Goal: Information Seeking & Learning: Learn about a topic

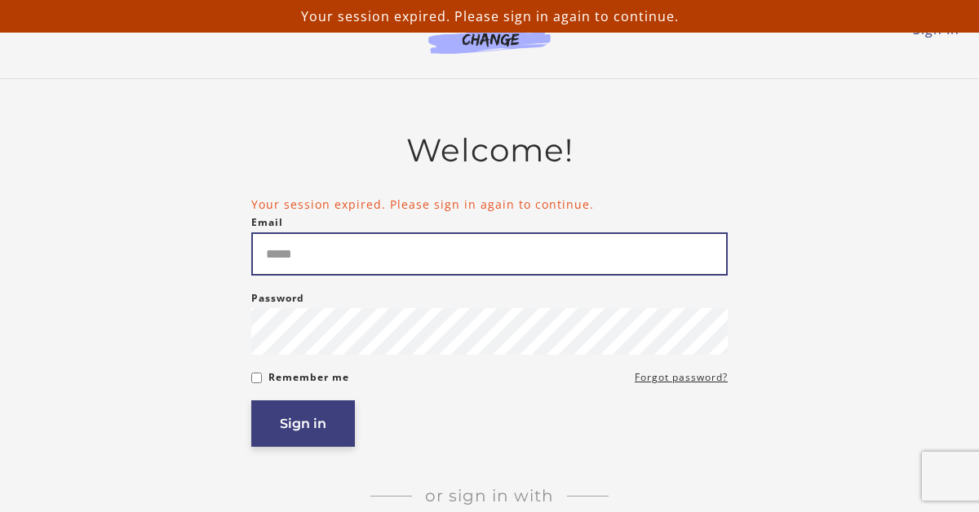
type input "**********"
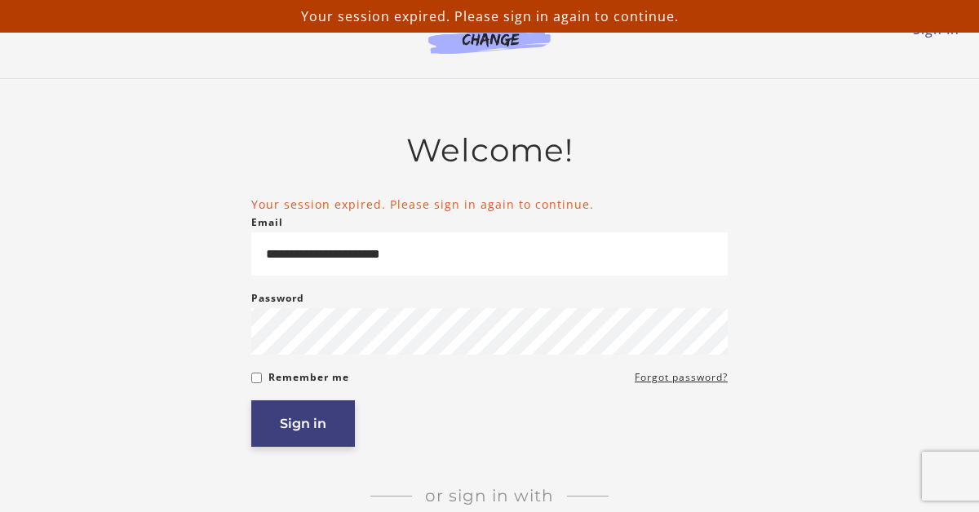
click at [315, 432] on button "Sign in" at bounding box center [303, 424] width 104 height 47
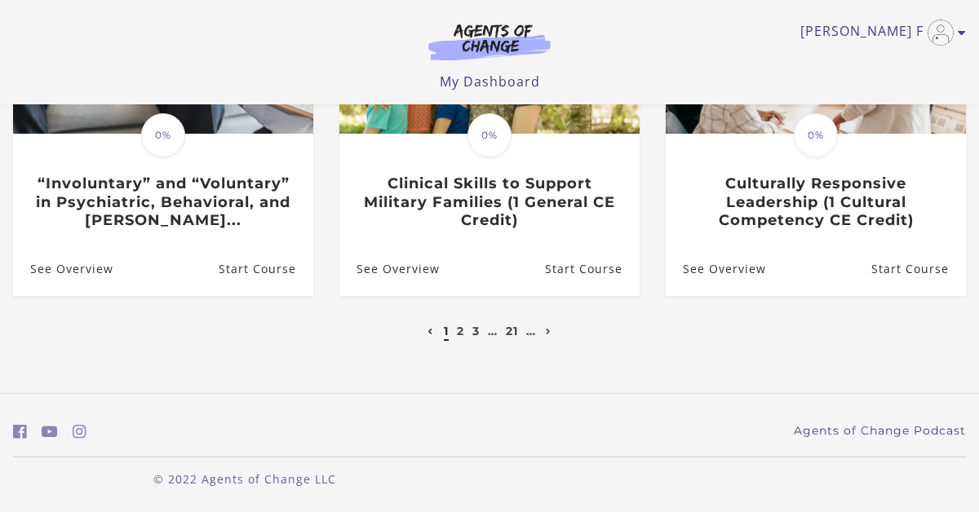
scroll to position [633, 0]
click at [461, 331] on link "2" at bounding box center [460, 331] width 7 height 15
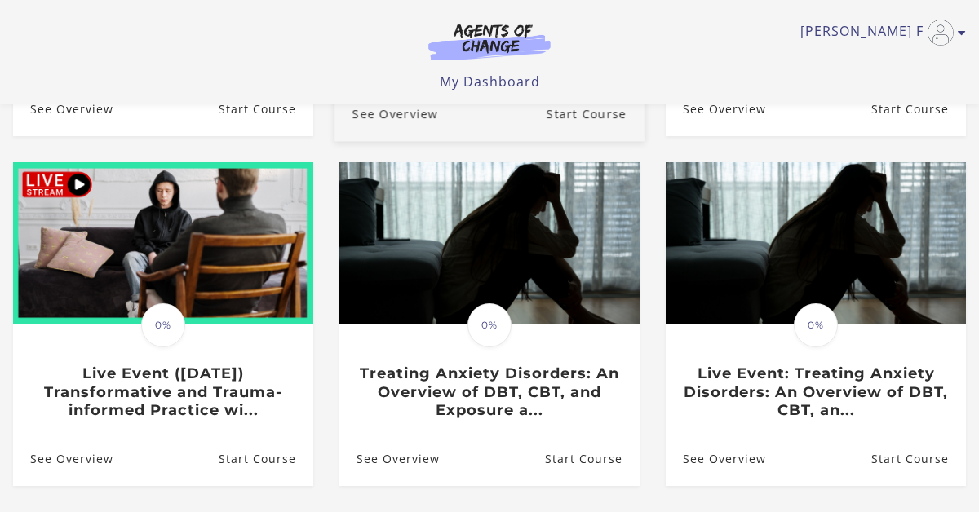
scroll to position [457, 0]
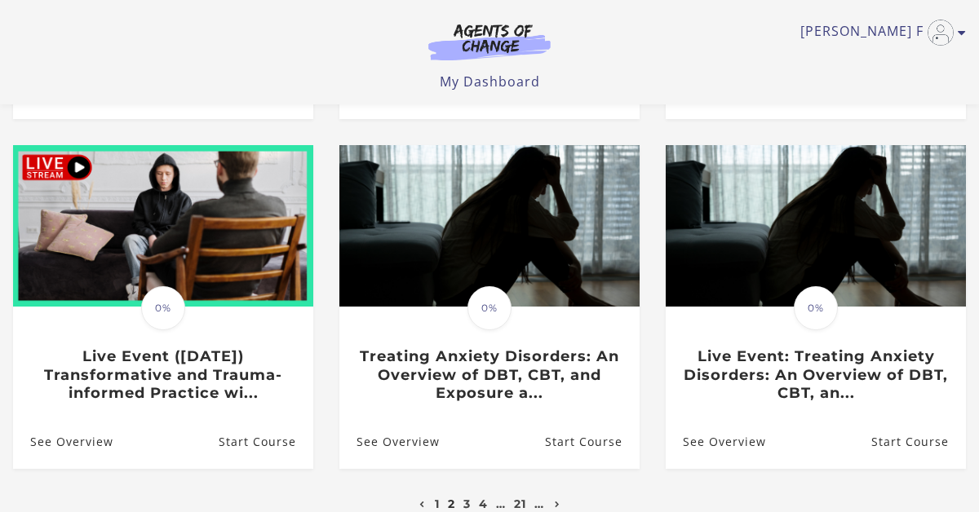
click at [752, 489] on li "Translation missing: en.liquid.partials.dashboard_course_card.progress_descript…" at bounding box center [816, 320] width 326 height 350
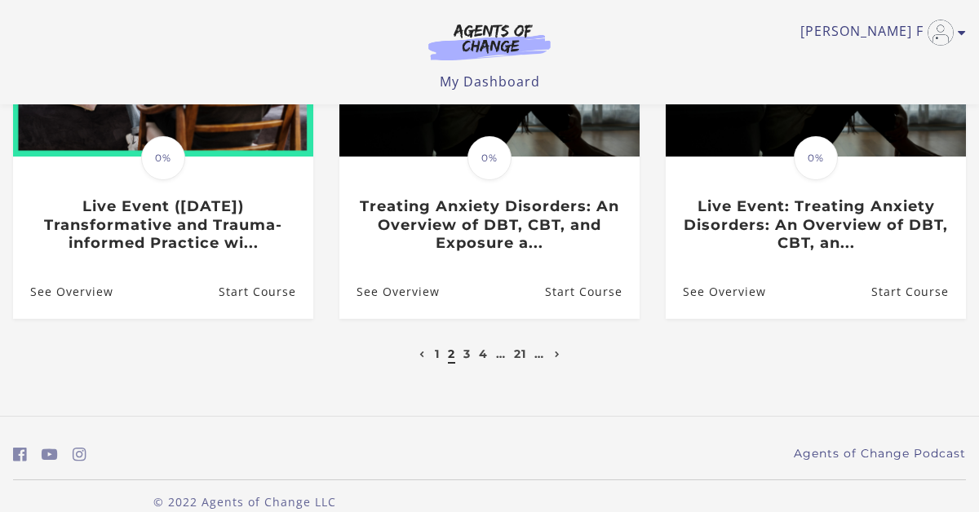
scroll to position [620, 0]
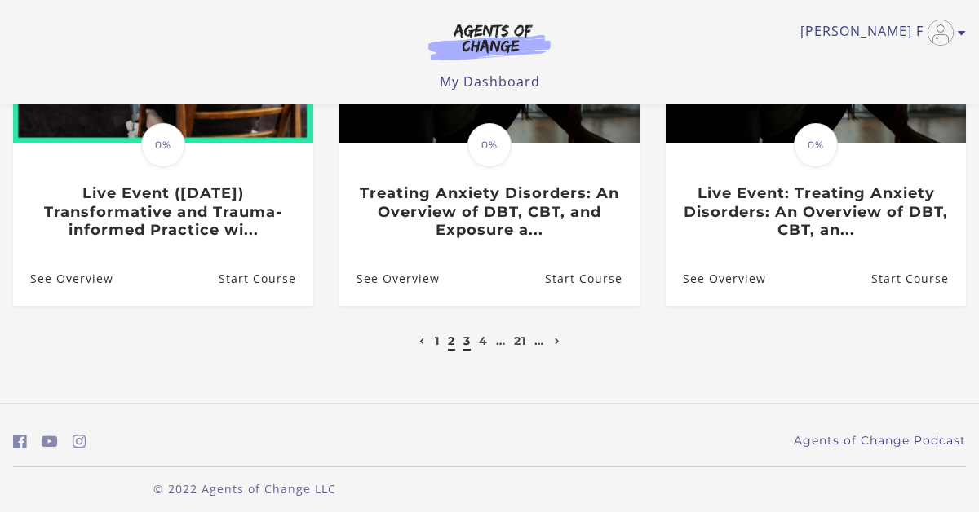
click at [469, 348] on link "3" at bounding box center [466, 341] width 7 height 15
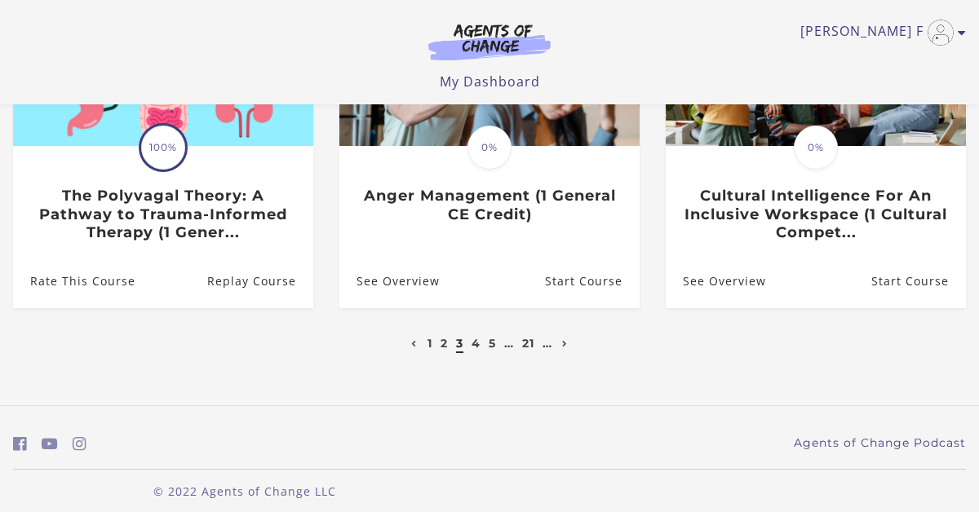
scroll to position [620, 0]
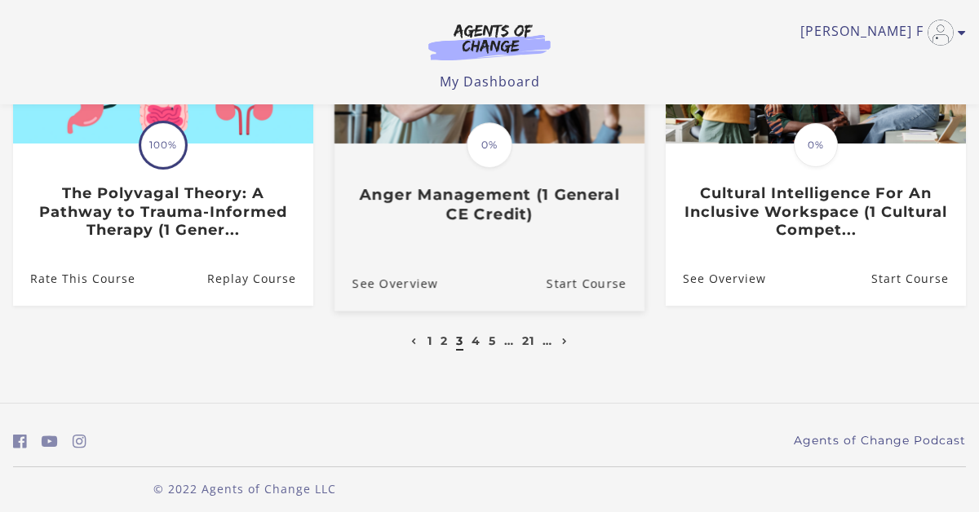
click at [511, 186] on div "Translation missing: en.liquid.partials.dashboard_course_card.progress_descript…" at bounding box center [490, 184] width 310 height 78
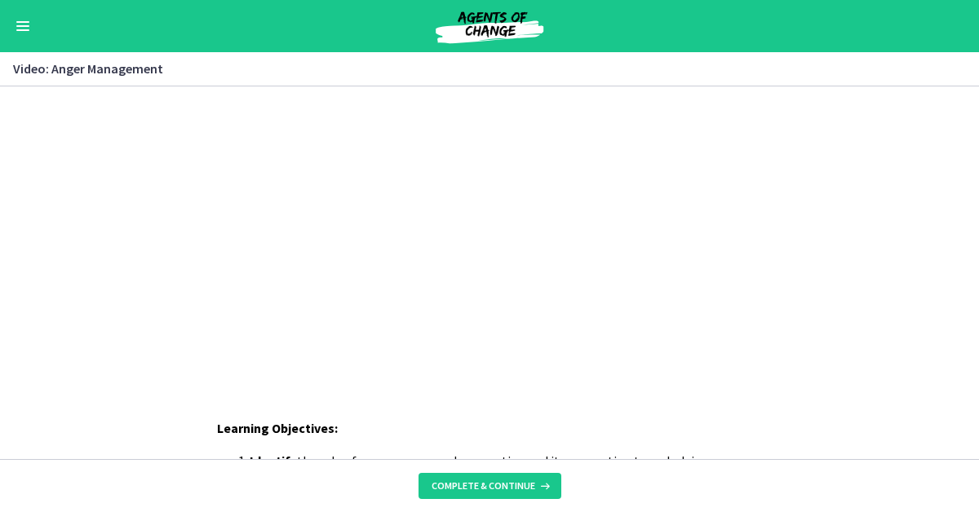
click at [835, 344] on div "Click for sound @keyframes VOLUME_SMALL_WAVE_FLASH { 0% { opacity: 0; } 33% { o…" at bounding box center [489, 233] width 979 height 295
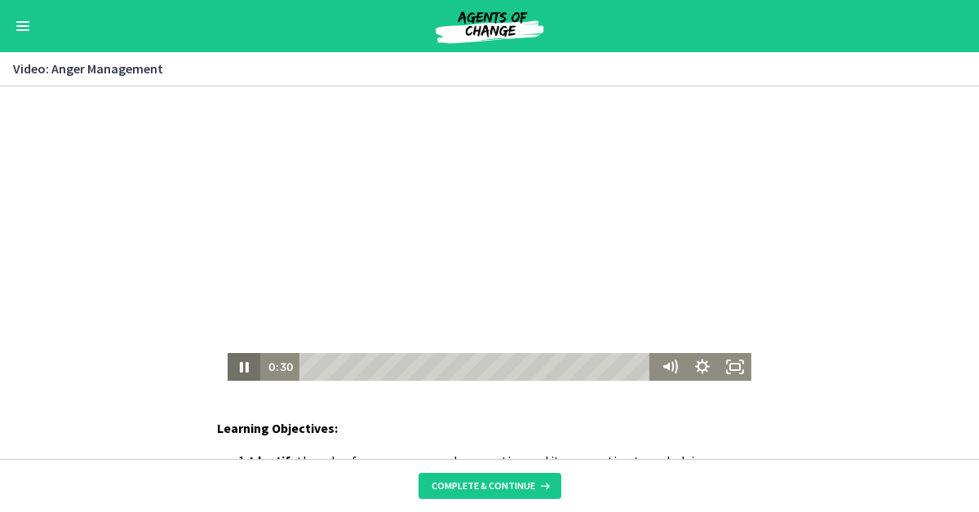
click at [244, 370] on icon "Pause" at bounding box center [244, 367] width 33 height 28
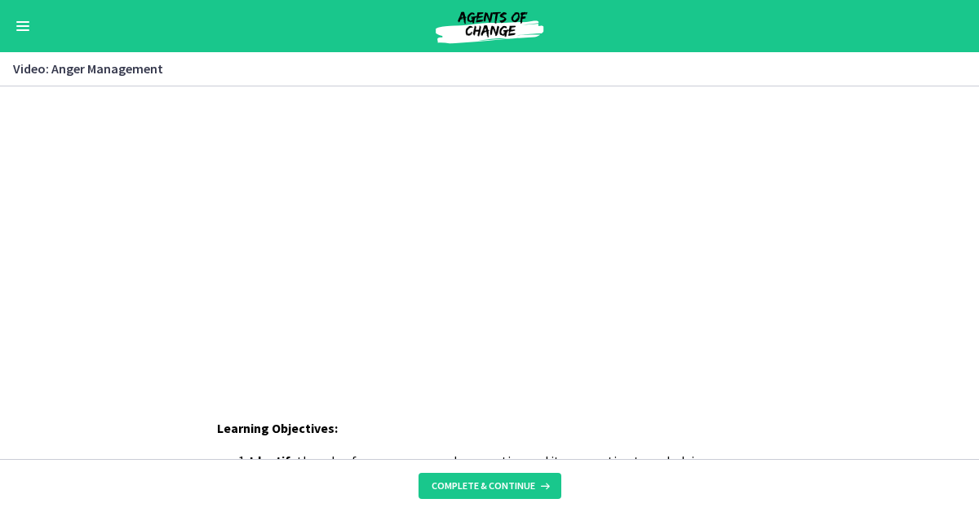
click at [876, 343] on div "Click for sound @keyframes VOLUME_SMALL_WAVE_FLASH { 0% { opacity: 0; } 33% { o…" at bounding box center [489, 233] width 979 height 295
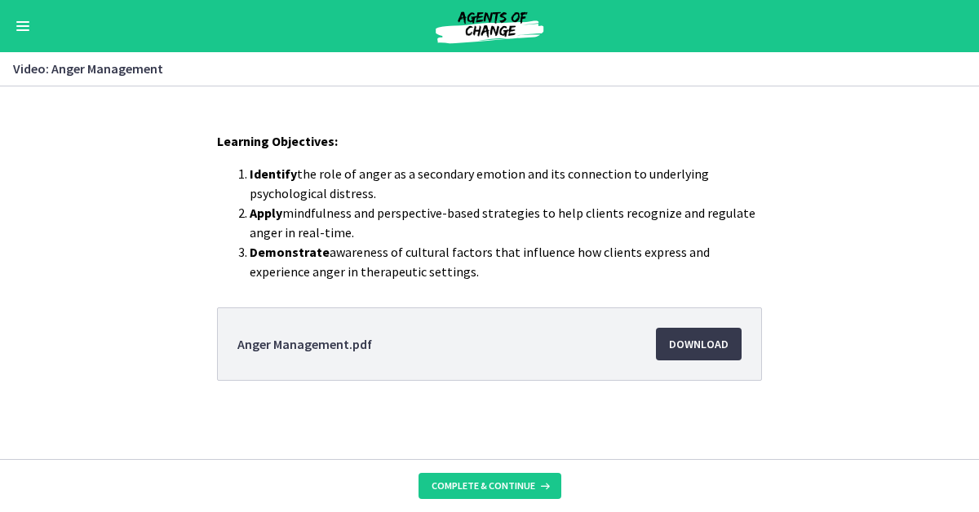
scroll to position [287, 0]
click at [690, 344] on span "Download Opens in a new window" at bounding box center [699, 345] width 60 height 20
